Goal: Transaction & Acquisition: Purchase product/service

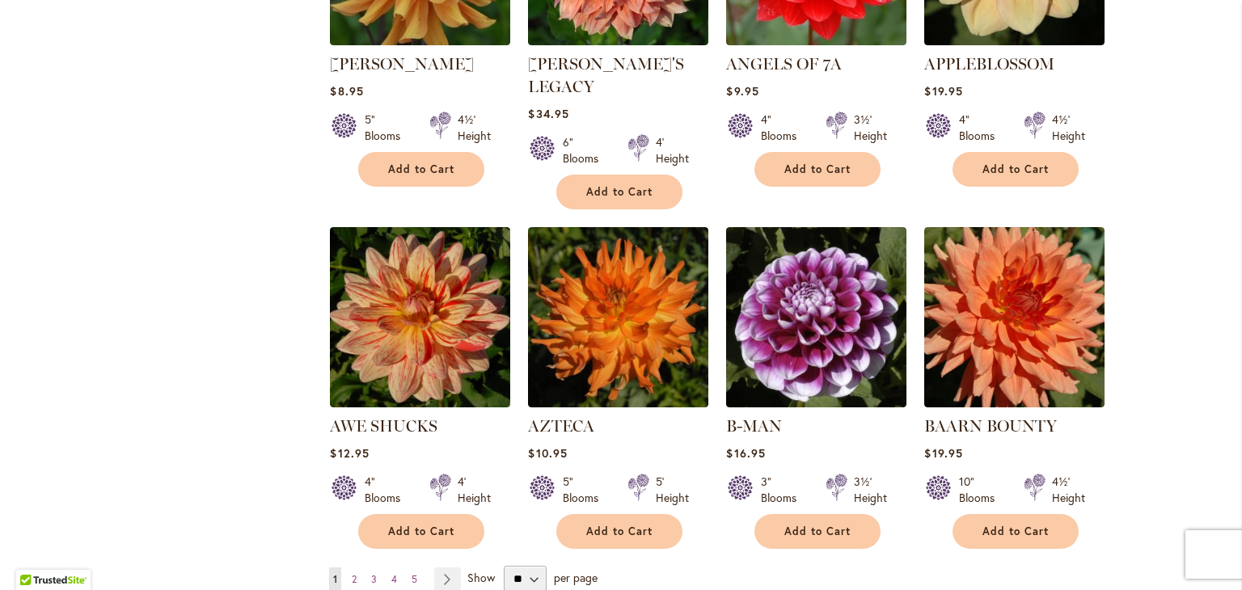
scroll to position [1213, 0]
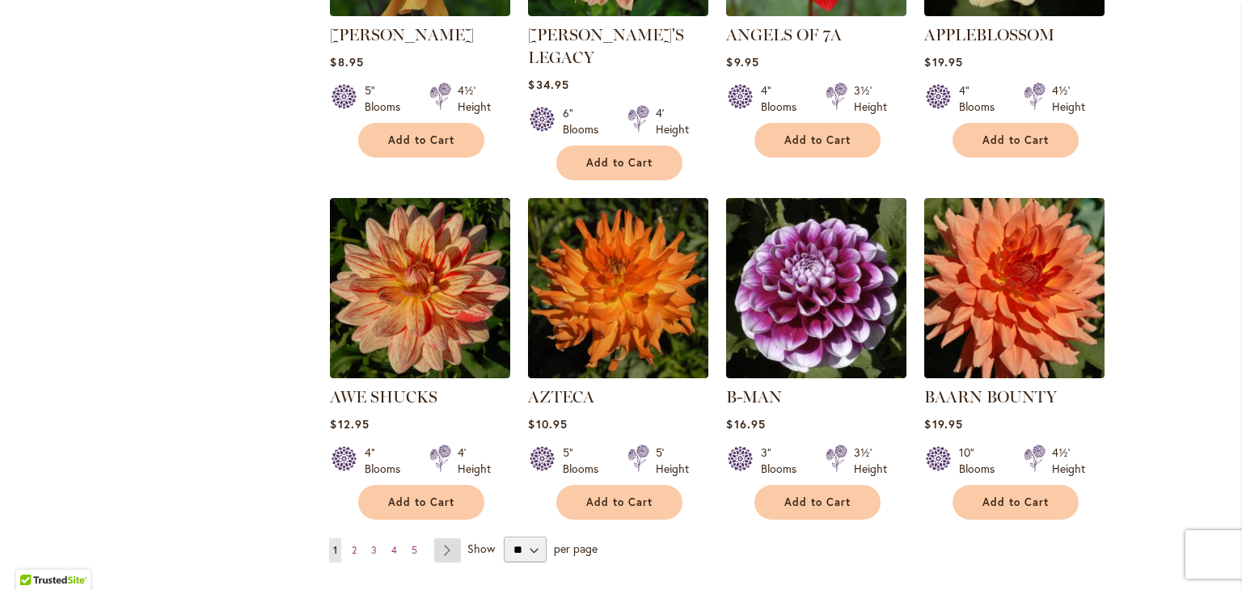
click at [443, 538] on link "Page Next" at bounding box center [447, 550] width 27 height 24
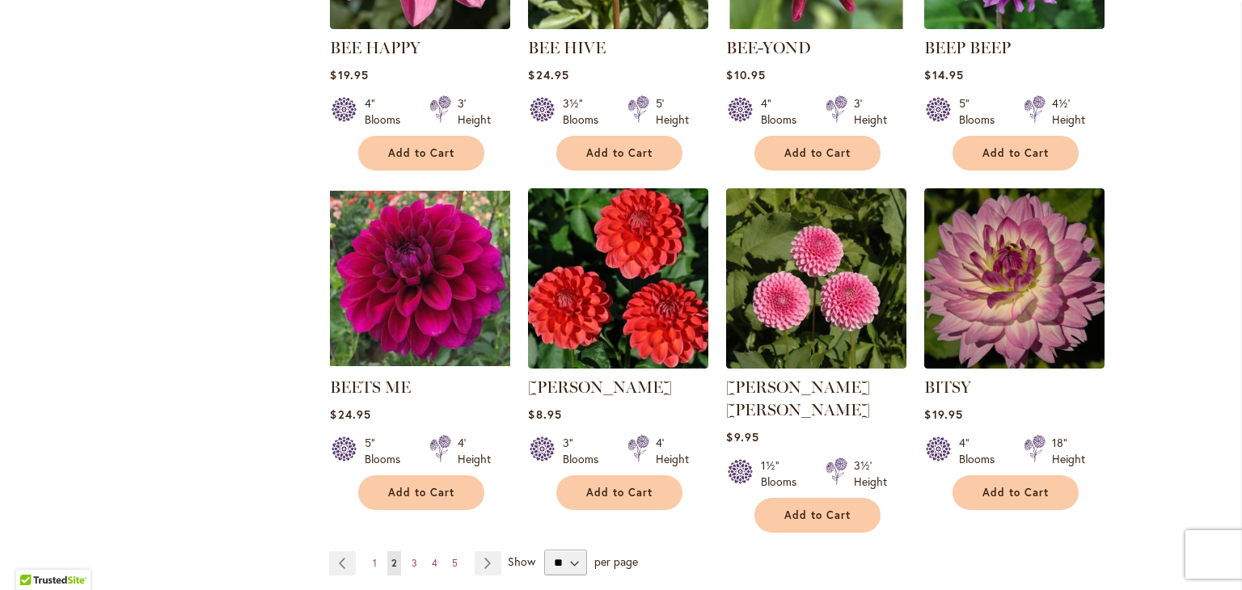
scroll to position [1213, 0]
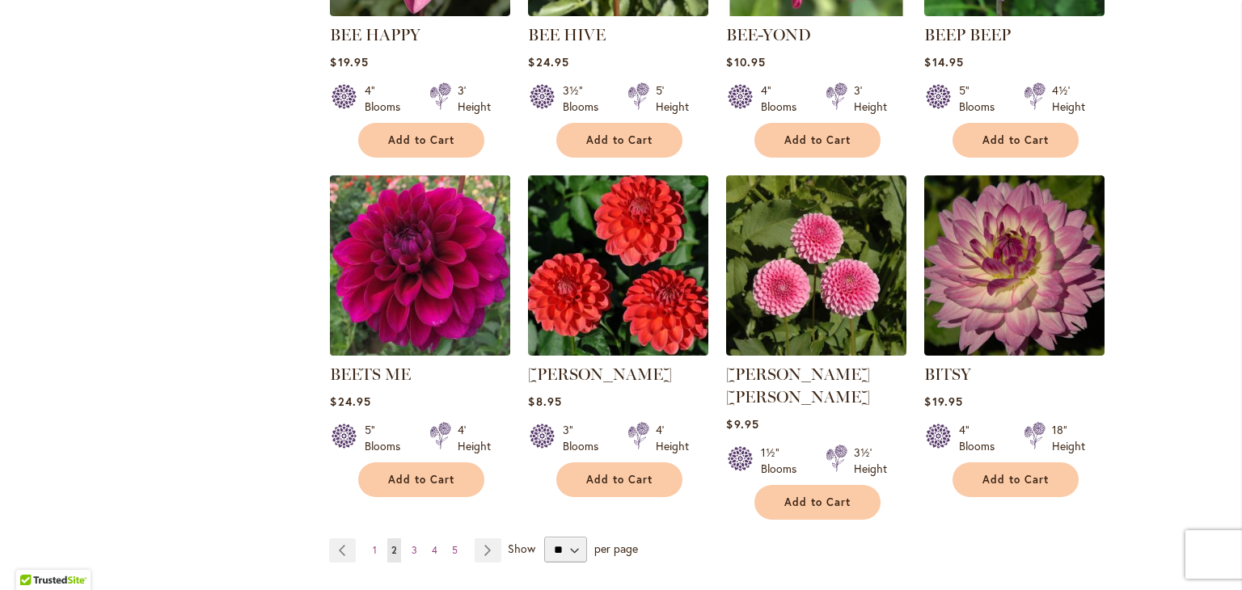
click at [414, 295] on img at bounding box center [420, 265] width 189 height 189
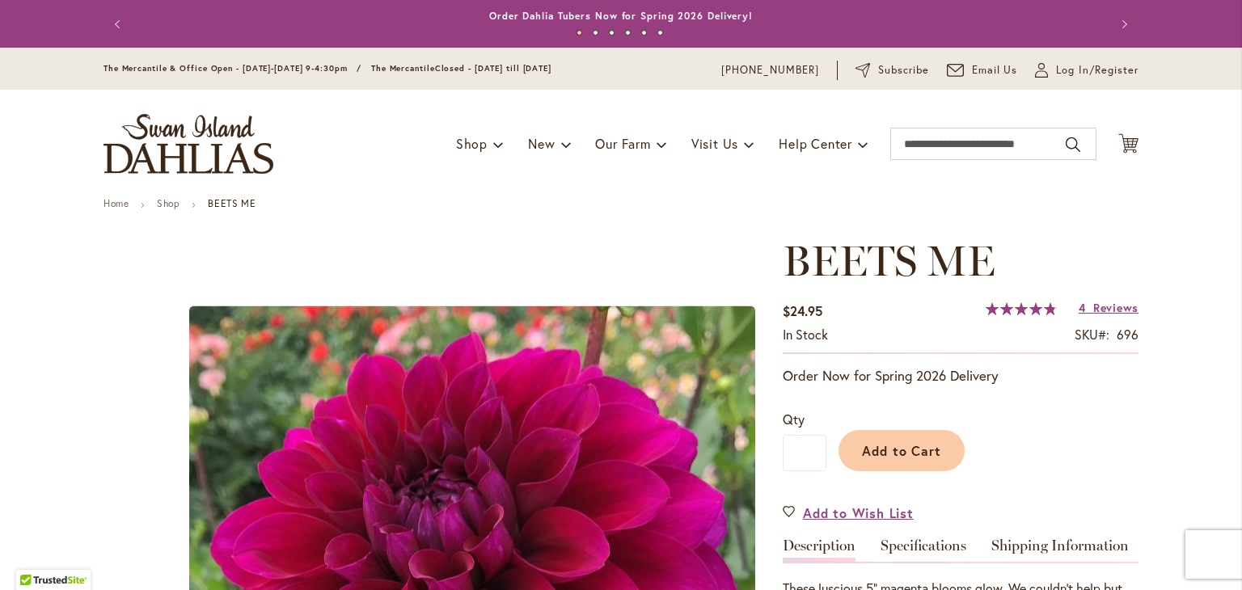
scroll to position [81, 0]
